Goal: Information Seeking & Learning: Learn about a topic

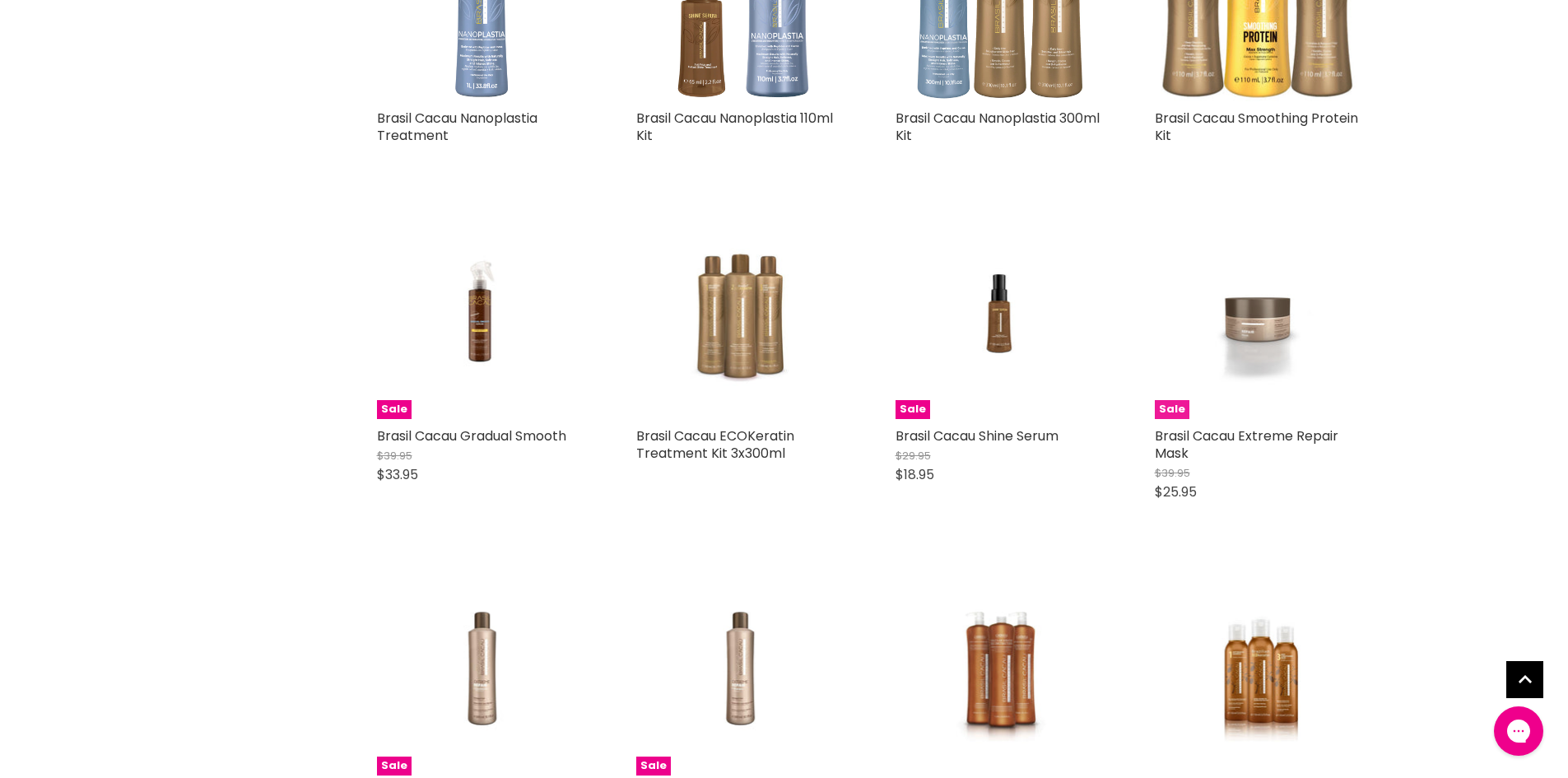
click at [1265, 355] on img "Main content" at bounding box center [1259, 314] width 140 height 210
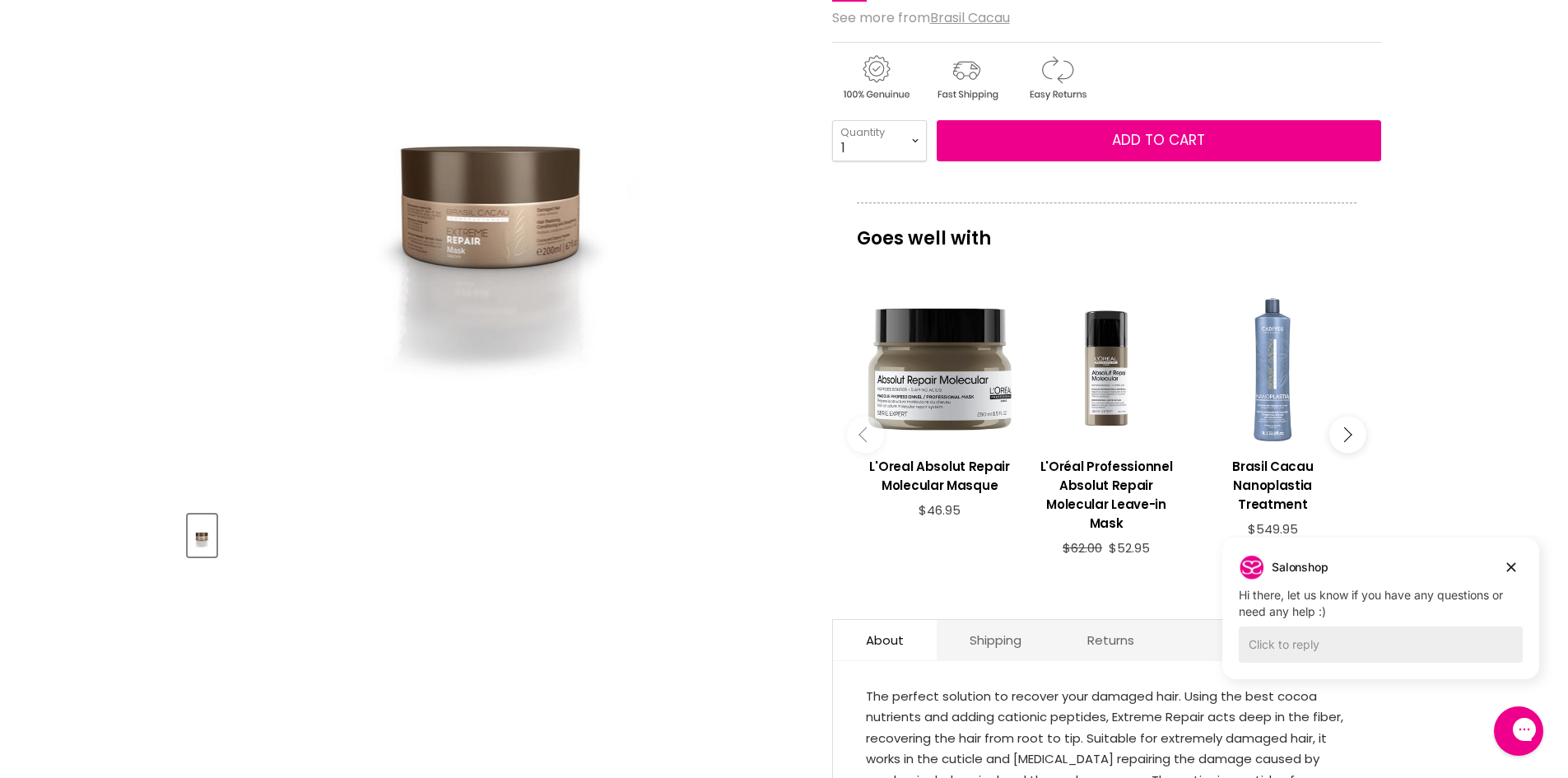
scroll to position [330, 0]
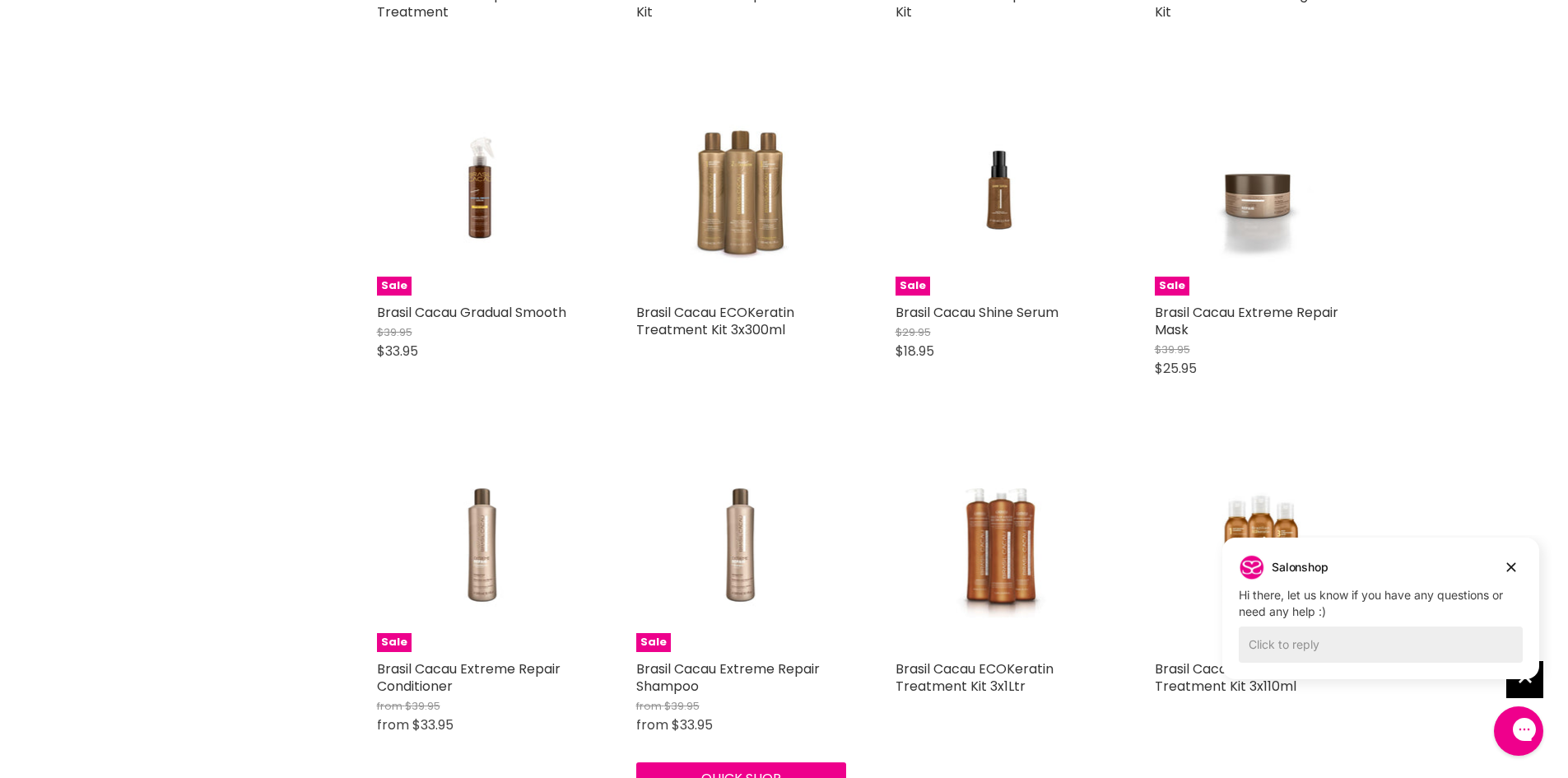
scroll to position [851, 0]
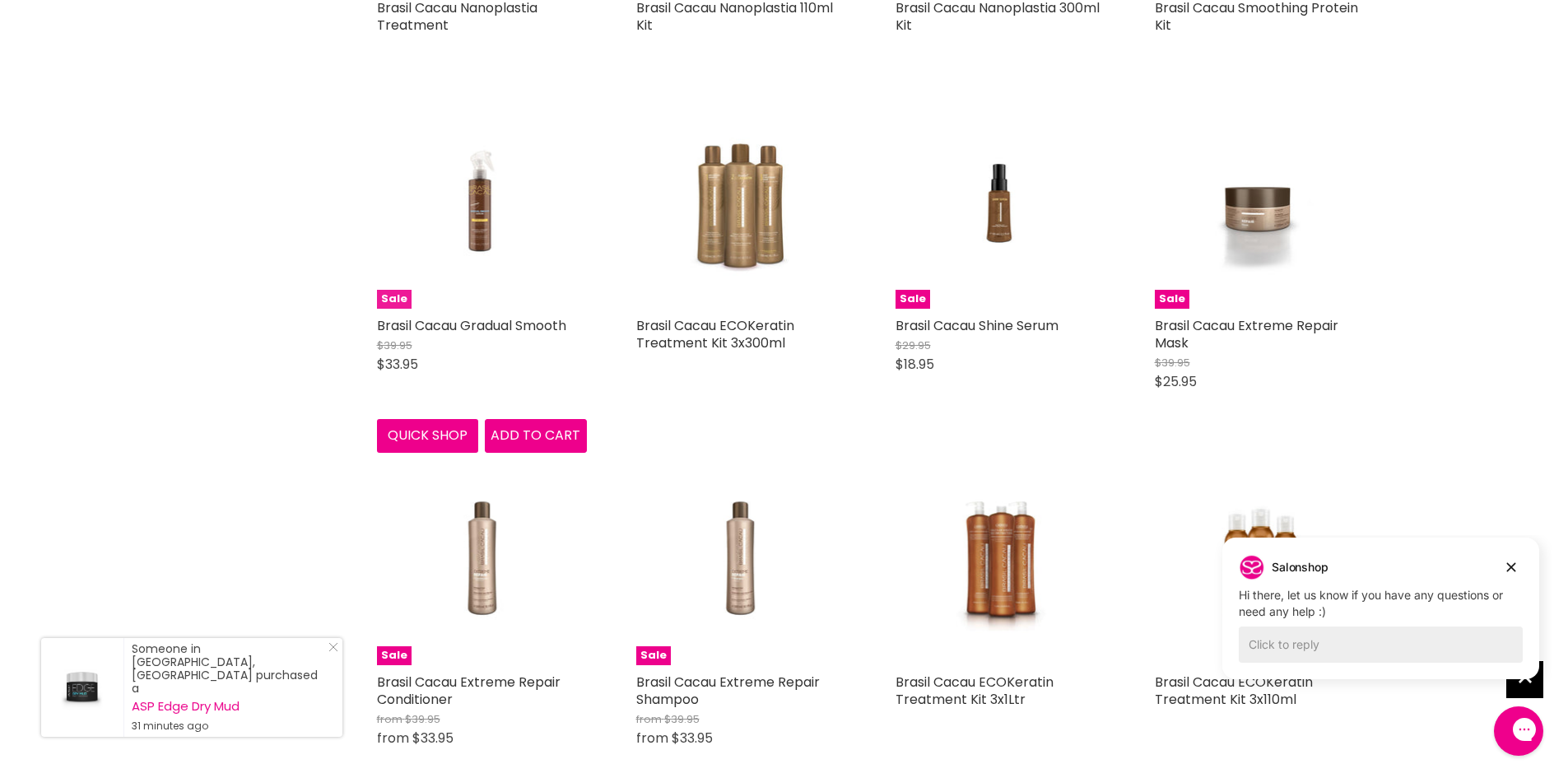
click at [487, 206] on img "Main content" at bounding box center [482, 204] width 140 height 210
